Goal: Find specific page/section: Find specific page/section

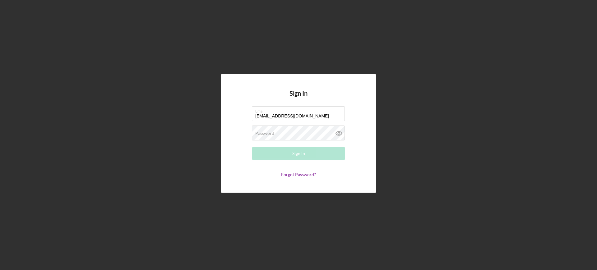
type input "[EMAIL_ADDRESS][DOMAIN_NAME]"
click at [252, 147] on button "Sign In" at bounding box center [298, 153] width 93 height 12
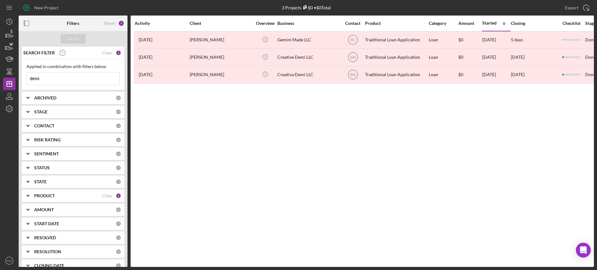
click at [53, 81] on input "demi" at bounding box center [73, 78] width 93 height 12
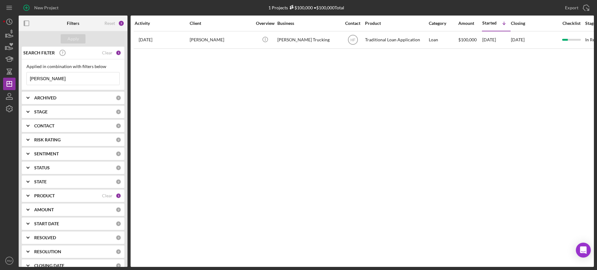
click at [53, 81] on input "[PERSON_NAME]" at bounding box center [73, 78] width 93 height 12
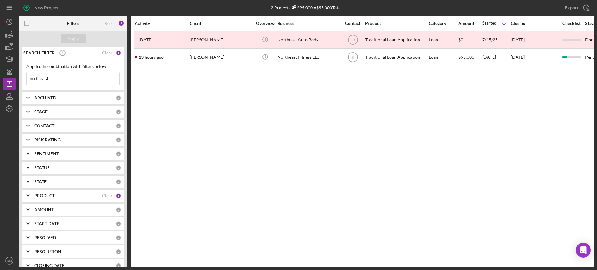
click at [92, 81] on input "northeast" at bounding box center [73, 78] width 93 height 12
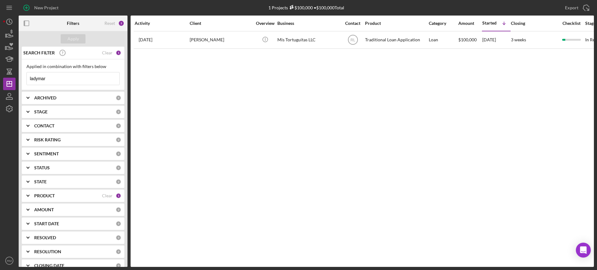
click at [92, 81] on input "ladymar" at bounding box center [73, 78] width 93 height 12
drag, startPoint x: 119, startPoint y: 31, endPoint x: 53, endPoint y: 86, distance: 85.2
click at [53, 86] on form "Apply SEARCH FILTER Clear 1 Applied in combination with filters below ladymar I…" at bounding box center [73, 149] width 109 height 236
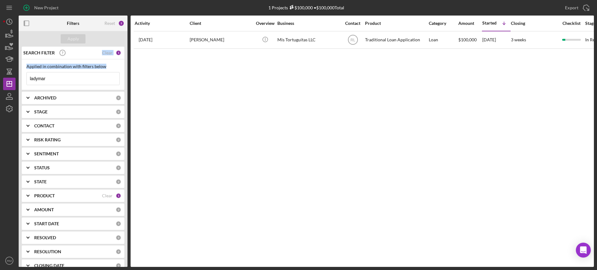
click at [62, 77] on input "ladymar" at bounding box center [73, 78] width 93 height 12
type input "ghetto"
